Goal: Submit feedback/report problem

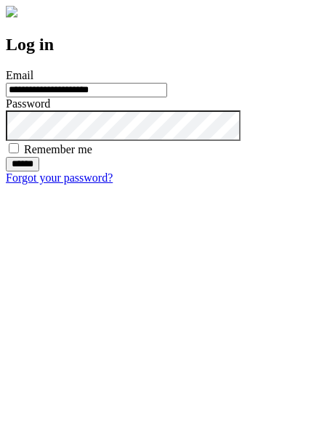
type input "**********"
click at [39, 172] on input "******" at bounding box center [22, 164] width 33 height 15
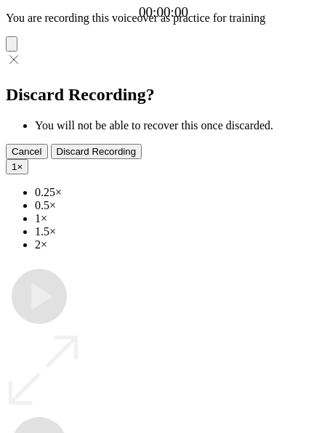
type input "**********"
